Goal: Information Seeking & Learning: Compare options

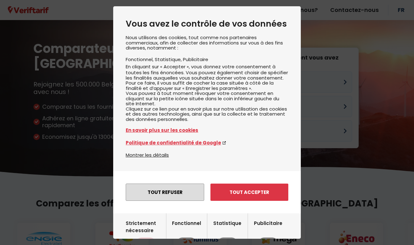
click at [160, 201] on button "Tout refuser" at bounding box center [165, 191] width 79 height 17
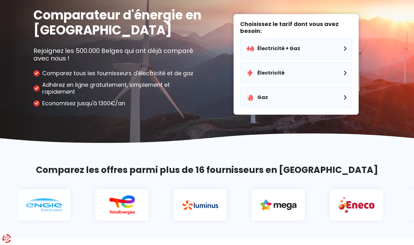
scroll to position [35, 0]
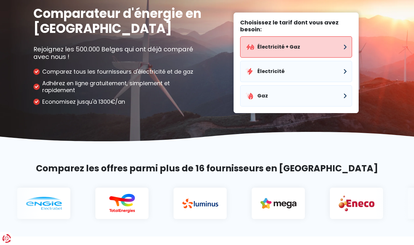
click at [286, 45] on button "Électricité + Gaz" at bounding box center [296, 46] width 112 height 21
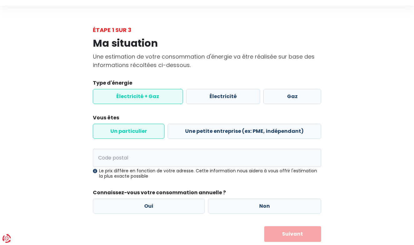
scroll to position [16, 0]
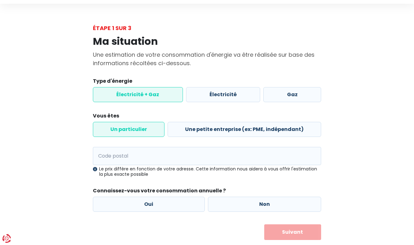
click at [140, 128] on label "Un particulier" at bounding box center [129, 129] width 72 height 15
click at [140, 128] on input "Un particulier" at bounding box center [129, 129] width 72 height 15
click at [159, 93] on label "Électricité + Gaz" at bounding box center [138, 94] width 90 height 15
click at [159, 93] on input "Électricité + Gaz" at bounding box center [138, 94] width 90 height 15
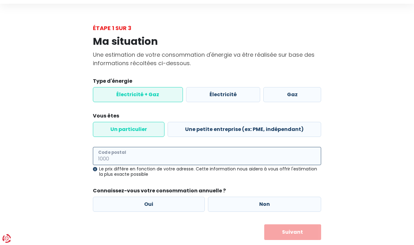
click at [131, 154] on input "Code postal" at bounding box center [207, 156] width 228 height 18
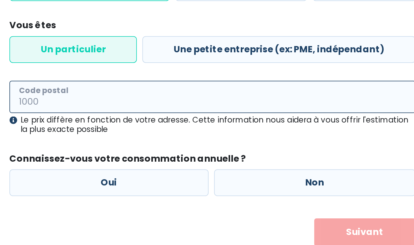
scroll to position [31, 0]
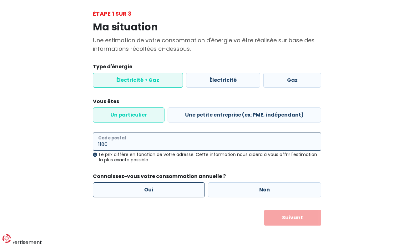
type input "1180"
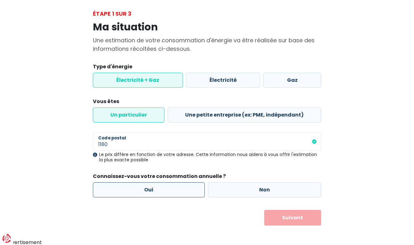
click at [151, 189] on label "Oui" at bounding box center [149, 189] width 112 height 15
click at [151, 189] on input "Oui" at bounding box center [149, 189] width 112 height 15
radio input "true"
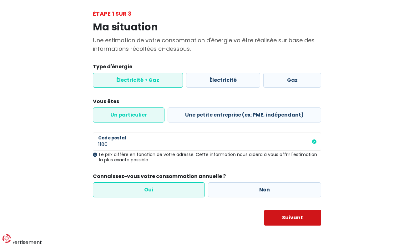
click at [288, 214] on button "Suivant" at bounding box center [292, 218] width 57 height 16
select select
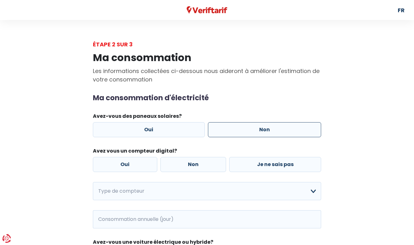
click at [264, 128] on label "Non" at bounding box center [265, 129] width 114 height 15
click at [264, 128] on input "Non" at bounding box center [265, 129] width 114 height 15
radio input "true"
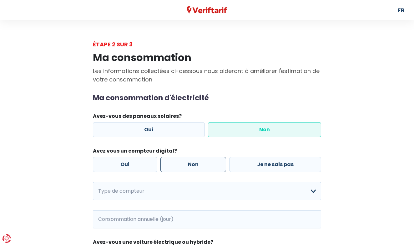
click at [193, 165] on label "Non" at bounding box center [194, 164] width 66 height 15
click at [193, 165] on input "Non" at bounding box center [194, 164] width 66 height 15
radio input "true"
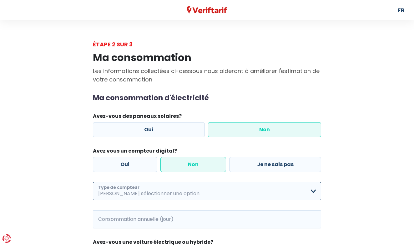
select select "day_night_bi_hourly"
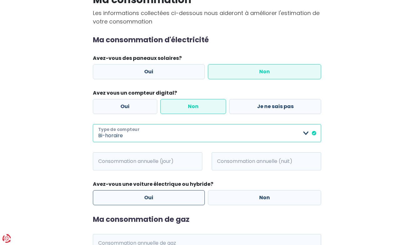
scroll to position [61, 0]
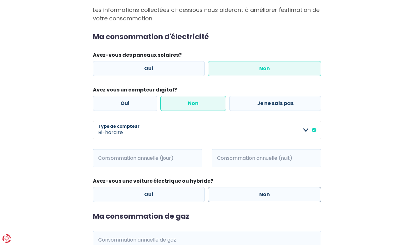
click at [263, 194] on label "Non" at bounding box center [265, 194] width 114 height 15
click at [263, 194] on input "Non" at bounding box center [265, 194] width 114 height 15
radio input "true"
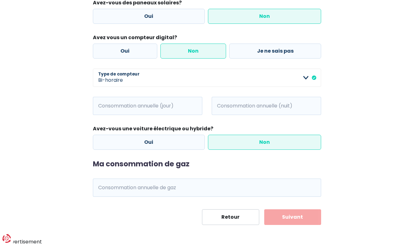
scroll to position [113, 0]
click at [99, 185] on span "kWh" at bounding box center [101, 188] width 17 height 18
click at [99, 186] on span "kWh" at bounding box center [101, 188] width 17 height 18
click at [98, 187] on span "kWh" at bounding box center [101, 188] width 17 height 18
click at [99, 187] on span "kWh" at bounding box center [101, 188] width 17 height 18
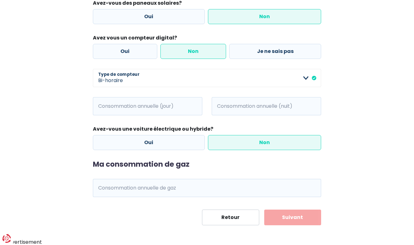
click at [99, 182] on span "kWh" at bounding box center [101, 188] width 17 height 18
click at [99, 184] on span "kWh" at bounding box center [101, 188] width 17 height 18
click at [100, 184] on span "kWh" at bounding box center [101, 188] width 17 height 18
click at [99, 184] on span "kWh" at bounding box center [101, 188] width 17 height 18
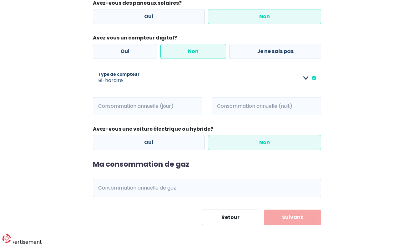
click at [104, 104] on span "kWh" at bounding box center [101, 106] width 17 height 18
click at [104, 102] on span "kWh" at bounding box center [101, 106] width 17 height 18
click at [99, 102] on span "kWh" at bounding box center [101, 106] width 17 height 18
click at [102, 104] on span "kWh" at bounding box center [101, 106] width 17 height 18
click at [99, 105] on span "kWh" at bounding box center [101, 106] width 17 height 18
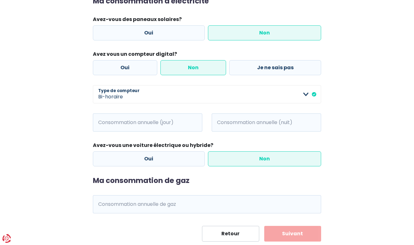
scroll to position [101, 0]
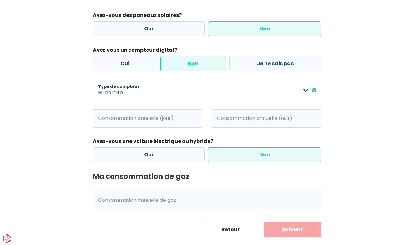
click at [99, 115] on span "kWh" at bounding box center [101, 118] width 17 height 18
click at [97, 115] on span "kWh" at bounding box center [101, 118] width 17 height 18
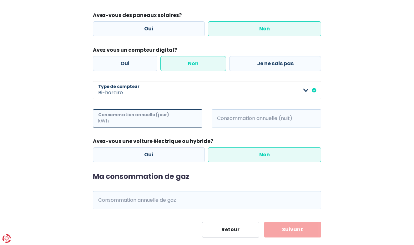
click at [134, 118] on input "Consommation annuelle (jour)" at bounding box center [156, 118] width 92 height 18
type input "1397"
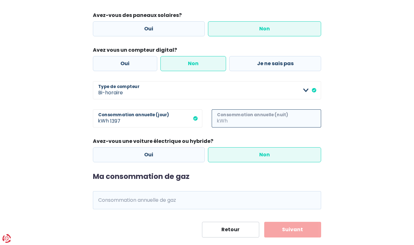
click at [240, 112] on input "Consommation annuelle (nuit)" at bounding box center [275, 118] width 92 height 18
type input "1362"
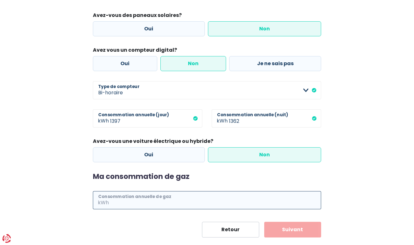
click at [153, 202] on input "Consommation annuelle de gaz" at bounding box center [215, 200] width 211 height 18
type input "13606"
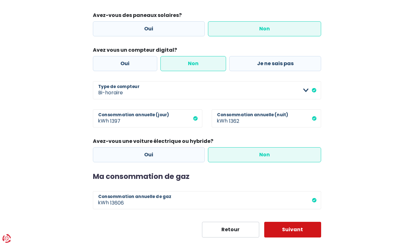
click at [293, 230] on button "Suivant" at bounding box center [292, 230] width 57 height 16
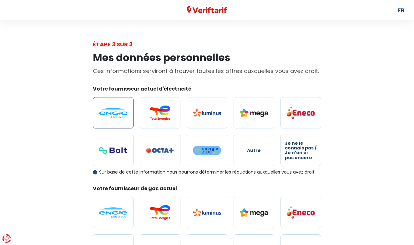
click at [120, 108] on img at bounding box center [113, 113] width 28 height 10
click at [120, 108] on input "radio" at bounding box center [113, 112] width 41 height 31
radio input "true"
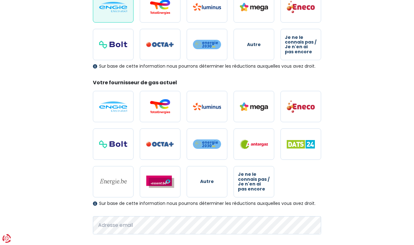
scroll to position [106, 0]
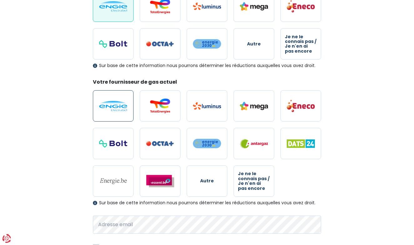
click at [115, 106] on img at bounding box center [113, 106] width 28 height 10
click at [115, 106] on input "radio" at bounding box center [113, 105] width 41 height 31
radio input "true"
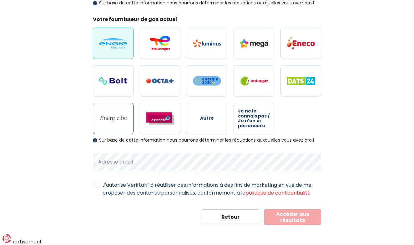
scroll to position [169, 0]
click at [290, 217] on button "Accéder aux résultats" at bounding box center [292, 217] width 57 height 16
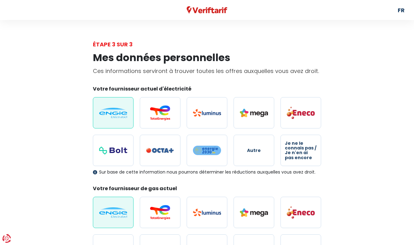
scroll to position [0, 0]
select select "day_night_bi_hourly"
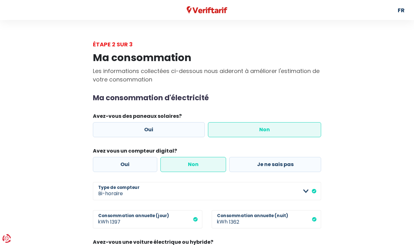
scroll to position [101, 0]
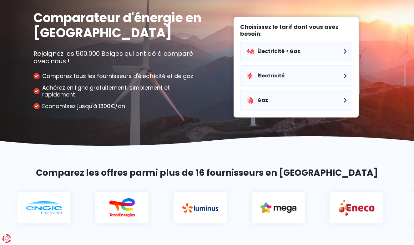
scroll to position [35, 0]
